Goal: Task Accomplishment & Management: Manage account settings

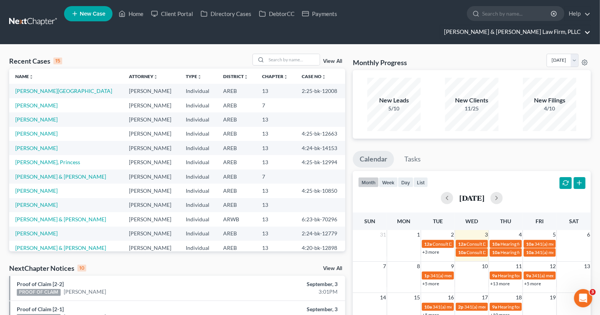
click at [533, 25] on link "[PERSON_NAME] & [PERSON_NAME] Law Firm, PLLC" at bounding box center [515, 32] width 150 height 14
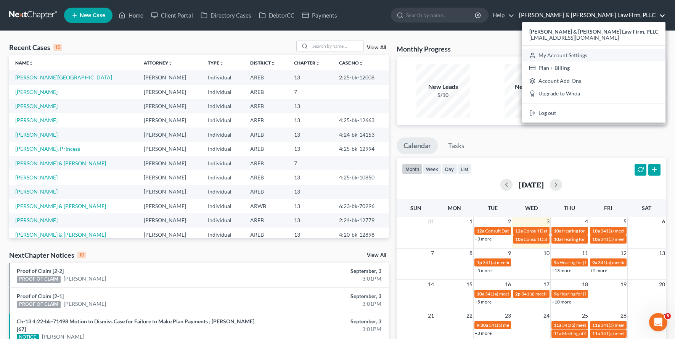
click at [600, 59] on link "My Account Settings" at bounding box center [593, 55] width 143 height 13
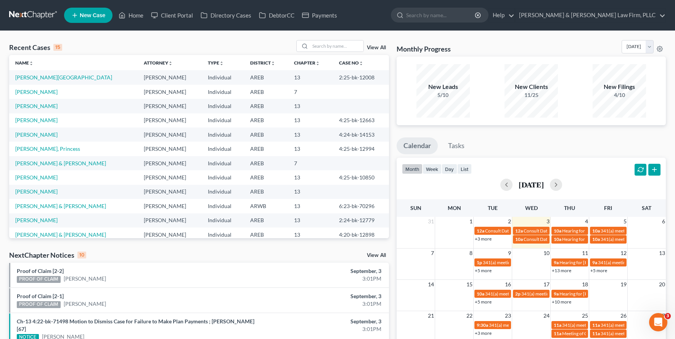
select select "5"
select select "23"
select select "2"
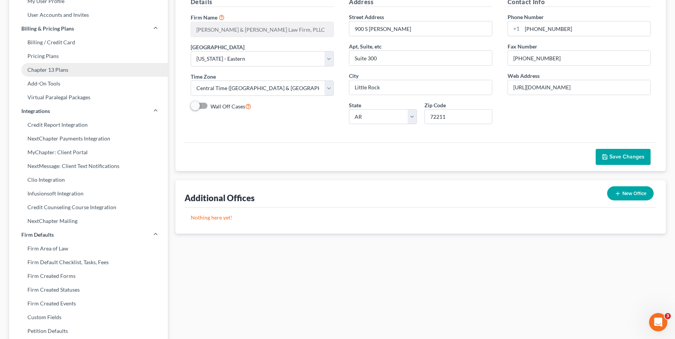
scroll to position [101, 0]
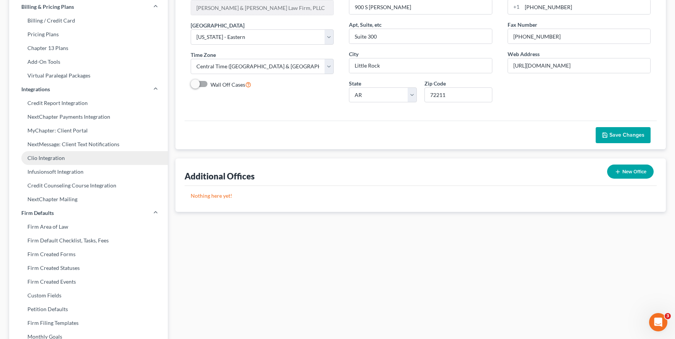
click at [64, 162] on link "Clio Integration" at bounding box center [88, 158] width 159 height 14
